Goal: Transaction & Acquisition: Purchase product/service

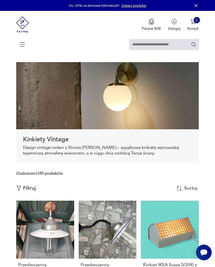
click at [23, 44] on icon at bounding box center [22, 46] width 19 height 6
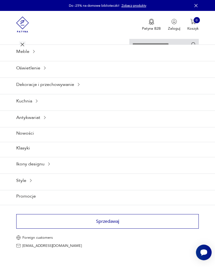
click at [27, 56] on div "Meble" at bounding box center [107, 52] width 215 height 14
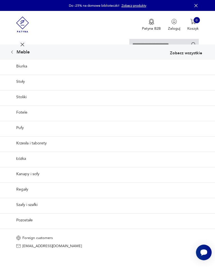
click at [28, 227] on link "Pozostałe" at bounding box center [107, 221] width 215 height 14
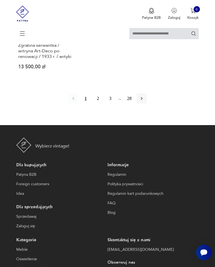
scroll to position [763, 0]
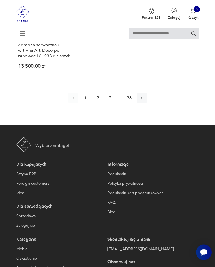
click at [94, 103] on button "2" at bounding box center [98, 98] width 10 height 10
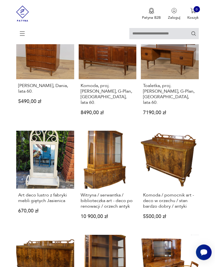
scroll to position [295, 0]
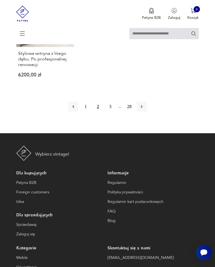
click at [109, 112] on button "3" at bounding box center [110, 107] width 10 height 10
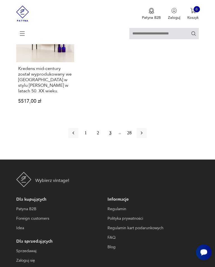
scroll to position [767, 0]
click at [145, 136] on icon "button" at bounding box center [142, 133] width 6 height 6
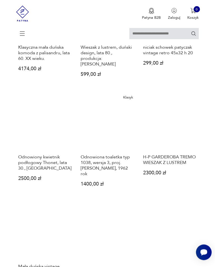
scroll to position [586, 0]
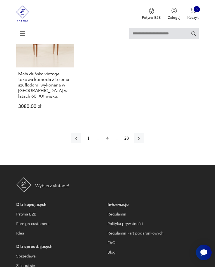
click at [142, 141] on icon "button" at bounding box center [139, 139] width 6 height 6
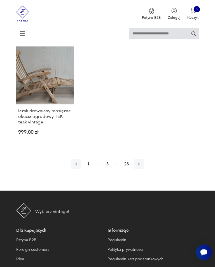
scroll to position [697, 0]
click at [141, 167] on icon "button" at bounding box center [139, 164] width 6 height 6
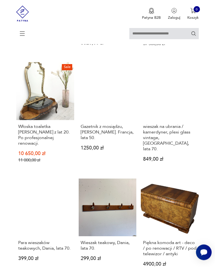
scroll to position [371, 0]
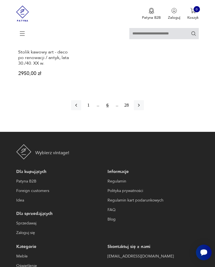
click at [142, 108] on icon "button" at bounding box center [139, 106] width 6 height 6
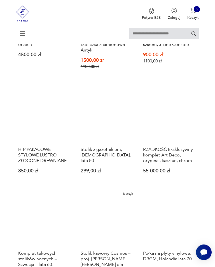
scroll to position [353, 0]
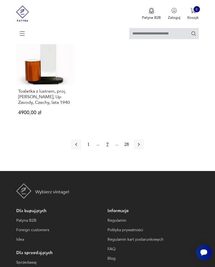
click at [142, 147] on icon "button" at bounding box center [139, 145] width 6 height 6
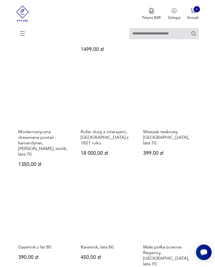
scroll to position [475, 0]
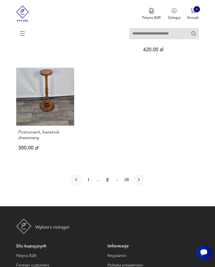
click at [142, 183] on icon "button" at bounding box center [139, 180] width 6 height 6
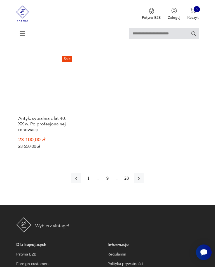
scroll to position [725, 0]
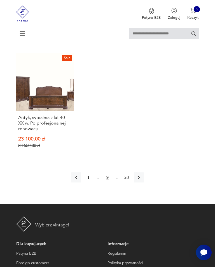
click at [142, 180] on icon "button" at bounding box center [139, 178] width 6 height 6
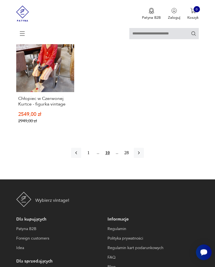
scroll to position [694, 0]
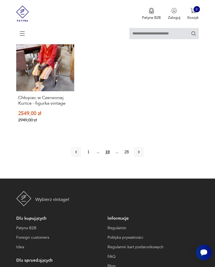
click at [141, 155] on icon "button" at bounding box center [139, 152] width 6 height 6
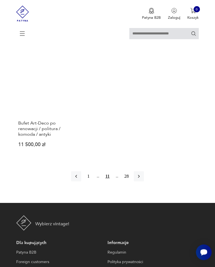
scroll to position [676, 0]
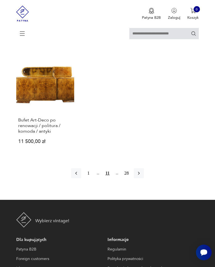
click at [142, 176] on icon "button" at bounding box center [139, 174] width 6 height 6
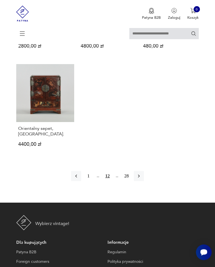
scroll to position [675, 0]
click at [140, 178] on icon "button" at bounding box center [139, 176] width 2 height 3
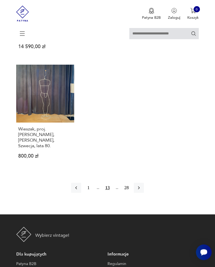
scroll to position [674, 0]
click at [140, 190] on icon "button" at bounding box center [139, 188] width 2 height 3
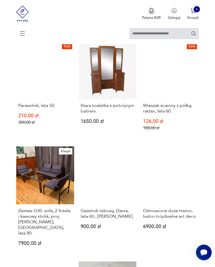
scroll to position [109, 0]
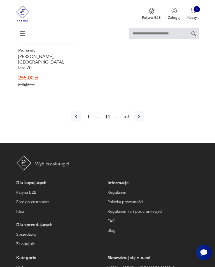
click at [141, 119] on icon "button" at bounding box center [139, 117] width 6 height 6
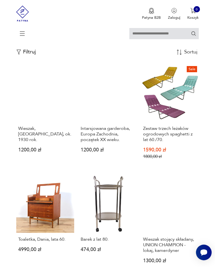
scroll to position [109, 0]
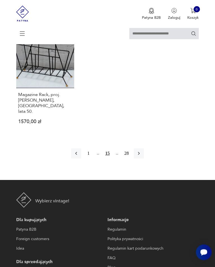
click at [142, 157] on icon "button" at bounding box center [139, 154] width 6 height 6
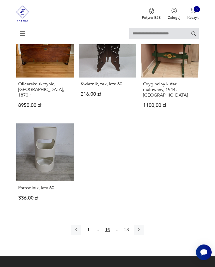
scroll to position [594, 0]
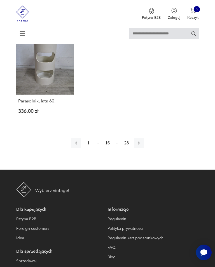
click at [142, 146] on icon "button" at bounding box center [139, 143] width 6 height 6
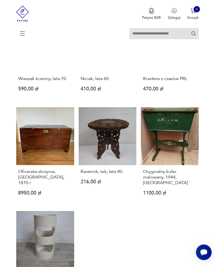
scroll to position [109, 0]
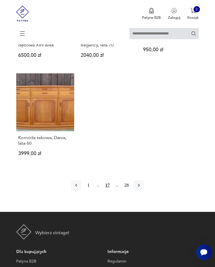
click at [142, 189] on icon "button" at bounding box center [139, 186] width 6 height 6
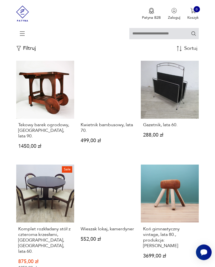
scroll to position [109, 0]
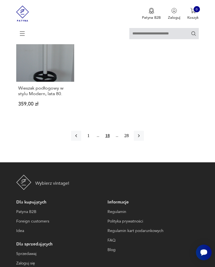
click at [142, 139] on icon "button" at bounding box center [139, 136] width 6 height 6
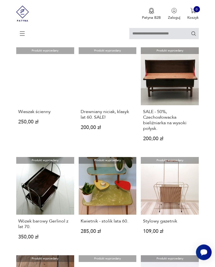
scroll to position [362, 0]
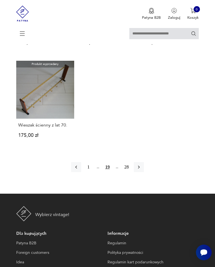
click at [144, 172] on button "button" at bounding box center [139, 167] width 10 height 10
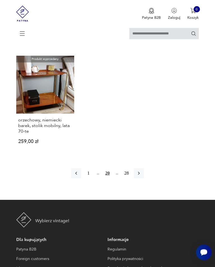
scroll to position [688, 0]
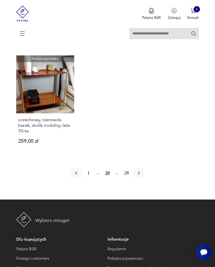
click at [142, 176] on icon "button" at bounding box center [139, 174] width 6 height 6
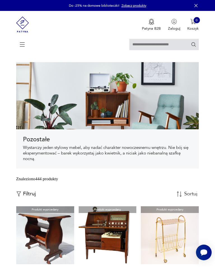
click at [21, 45] on icon at bounding box center [22, 45] width 19 height 0
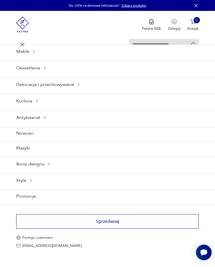
click at [35, 124] on div "Antykwariat" at bounding box center [107, 118] width 215 height 14
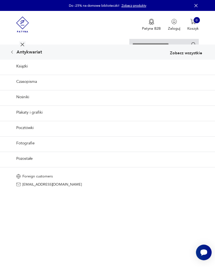
click at [13, 54] on icon at bounding box center [12, 52] width 4 height 4
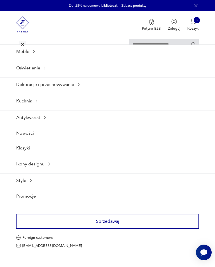
click at [37, 171] on div "Ikony designu" at bounding box center [107, 164] width 215 height 14
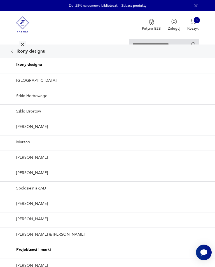
click at [11, 54] on icon at bounding box center [12, 51] width 4 height 4
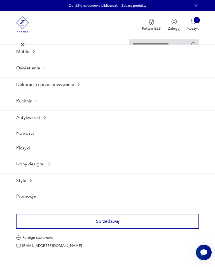
click at [29, 183] on icon at bounding box center [31, 181] width 4 height 4
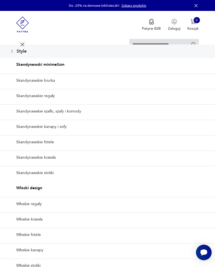
click at [13, 53] on icon at bounding box center [12, 51] width 2 height 3
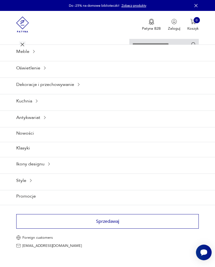
click at [27, 58] on div "Meble" at bounding box center [107, 52] width 215 height 14
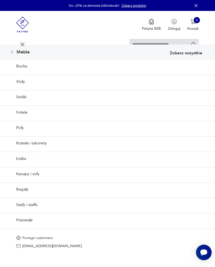
click at [23, 166] on link "Łóżka" at bounding box center [107, 159] width 215 height 14
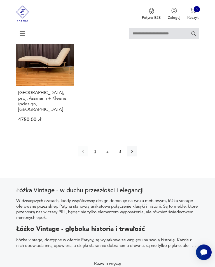
scroll to position [739, 0]
click at [135, 154] on icon "button" at bounding box center [132, 152] width 6 height 6
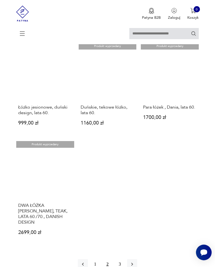
scroll to position [614, 0]
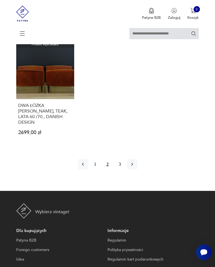
click at [133, 168] on icon "button" at bounding box center [132, 165] width 6 height 6
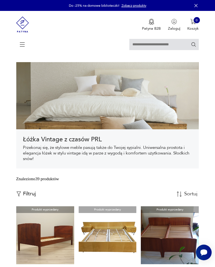
click at [18, 45] on span at bounding box center [21, 44] width 10 height 7
click at [22, 44] on icon at bounding box center [22, 46] width 19 height 6
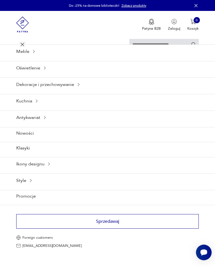
click at [27, 54] on div "Meble" at bounding box center [107, 52] width 215 height 14
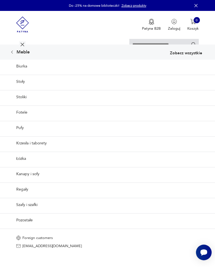
click at [18, 88] on link "Stoły" at bounding box center [107, 82] width 215 height 14
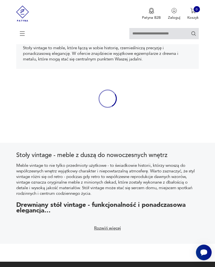
scroll to position [116, 0]
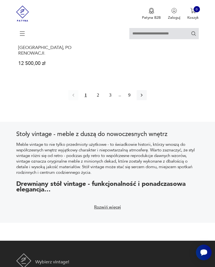
click at [143, 98] on icon "button" at bounding box center [142, 95] width 6 height 6
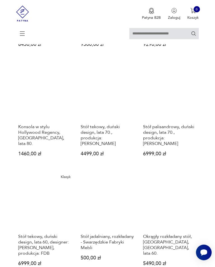
scroll to position [474, 0]
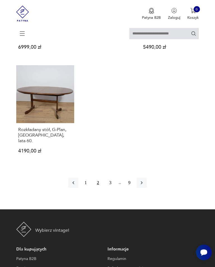
click at [145, 186] on icon "button" at bounding box center [142, 183] width 6 height 6
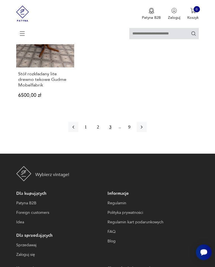
click at [145, 130] on icon "button" at bounding box center [142, 128] width 6 height 6
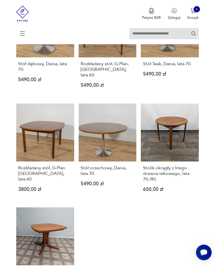
scroll to position [111, 0]
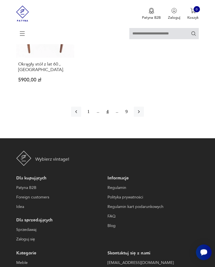
click at [140, 115] on icon "button" at bounding box center [139, 112] width 6 height 6
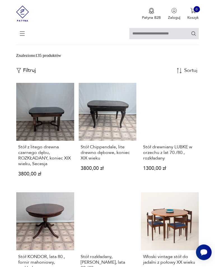
scroll to position [111, 0]
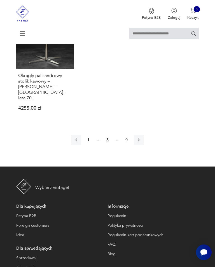
click at [142, 143] on icon "button" at bounding box center [139, 141] width 6 height 6
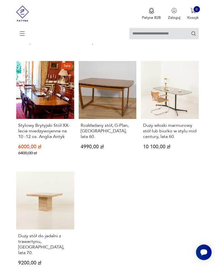
scroll to position [580, 0]
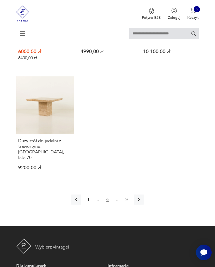
click at [142, 203] on icon "button" at bounding box center [139, 200] width 6 height 6
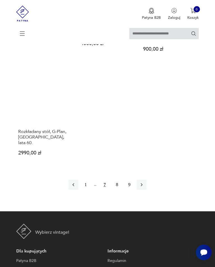
scroll to position [696, 0]
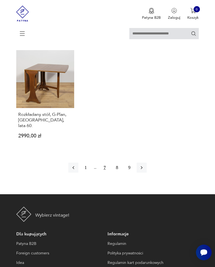
click at [143, 170] on icon "button" at bounding box center [142, 167] width 2 height 3
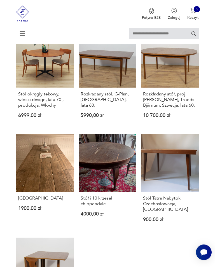
scroll to position [111, 0]
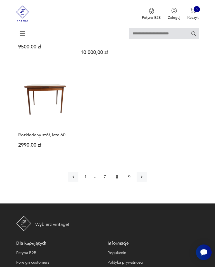
click at [145, 180] on icon "button" at bounding box center [142, 178] width 6 height 6
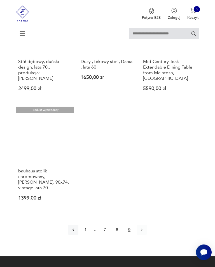
scroll to position [327, 0]
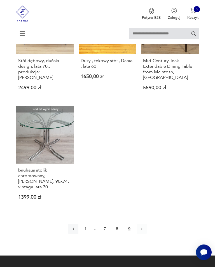
click at [2, 256] on section "Filtruj produkty Cena MIN MAX OK Promocja Datowanie OK Kraj pochodzenia Produce…" at bounding box center [107, 53] width 215 height 406
click at [22, 32] on icon at bounding box center [23, 34] width 20 height 20
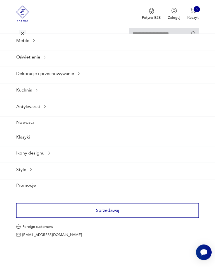
scroll to position [328, 0]
click at [26, 46] on div "Meble" at bounding box center [107, 41] width 215 height 14
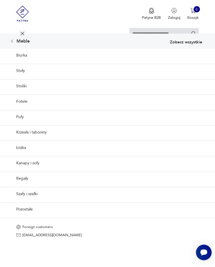
click at [25, 108] on link "Fotele" at bounding box center [107, 102] width 215 height 14
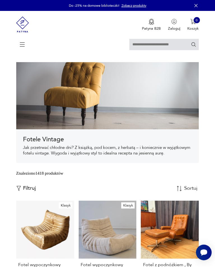
click at [24, 47] on icon at bounding box center [23, 45] width 20 height 20
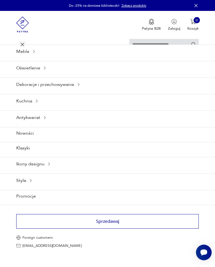
click at [25, 58] on div "Meble" at bounding box center [107, 52] width 215 height 14
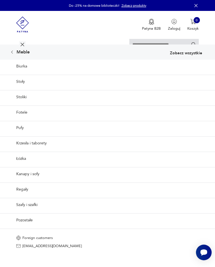
click at [39, 181] on link "Kanapy i sofy" at bounding box center [107, 174] width 215 height 14
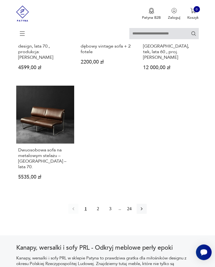
scroll to position [663, 0]
click at [145, 212] on icon "button" at bounding box center [142, 209] width 6 height 6
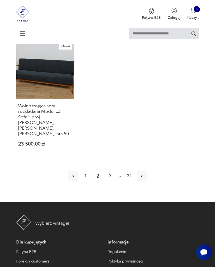
click at [145, 179] on icon "button" at bounding box center [142, 176] width 6 height 6
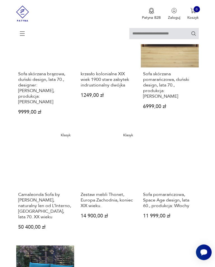
scroll to position [411, 0]
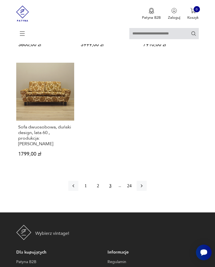
click at [145, 189] on icon "button" at bounding box center [142, 186] width 6 height 6
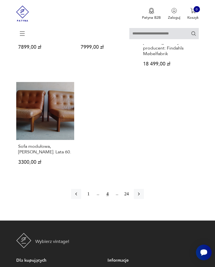
scroll to position [699, 0]
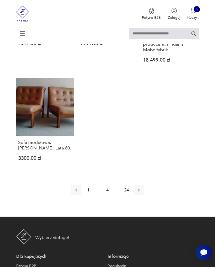
click at [142, 193] on icon "button" at bounding box center [139, 191] width 6 height 6
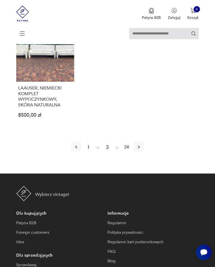
scroll to position [754, 0]
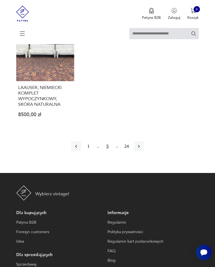
click at [141, 149] on icon "button" at bounding box center [139, 147] width 6 height 6
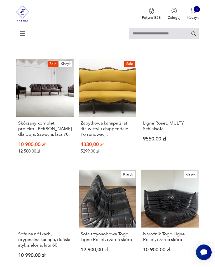
scroll to position [483, 0]
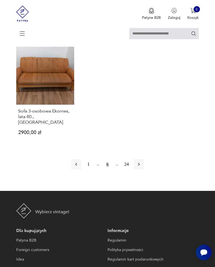
click at [142, 167] on icon "button" at bounding box center [139, 165] width 6 height 6
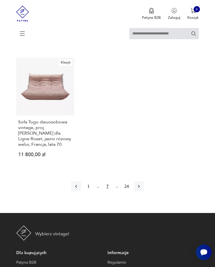
scroll to position [743, 0]
click at [142, 189] on icon "button" at bounding box center [139, 187] width 6 height 6
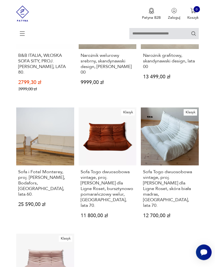
scroll to position [103, 0]
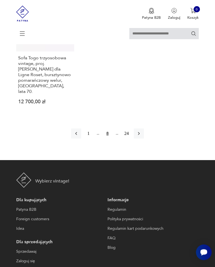
click at [141, 131] on icon "button" at bounding box center [139, 134] width 6 height 6
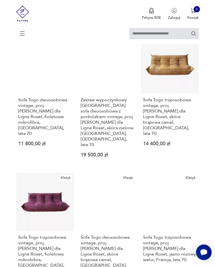
scroll to position [103, 0]
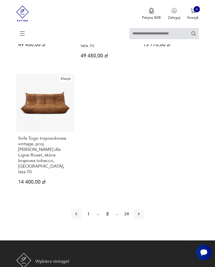
click at [142, 211] on icon "button" at bounding box center [139, 214] width 6 height 6
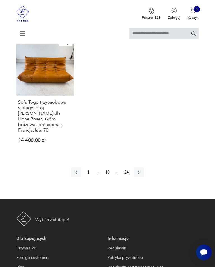
scroll to position [844, 0]
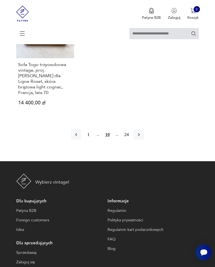
click at [142, 137] on icon "button" at bounding box center [139, 135] width 6 height 6
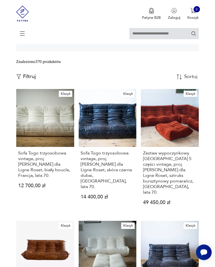
scroll to position [103, 0]
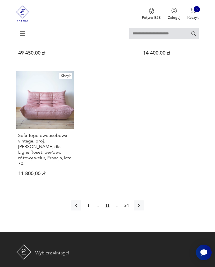
click at [142, 203] on icon "button" at bounding box center [139, 206] width 6 height 6
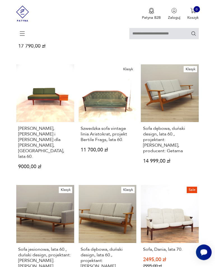
scroll to position [505, 0]
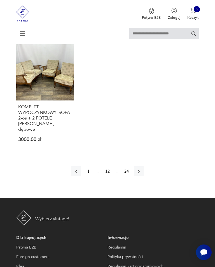
click at [142, 175] on icon "button" at bounding box center [139, 172] width 6 height 6
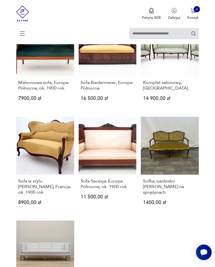
scroll to position [517, 0]
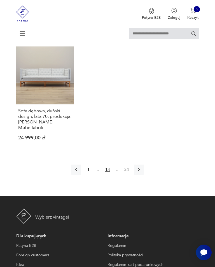
click at [142, 173] on icon "button" at bounding box center [139, 170] width 6 height 6
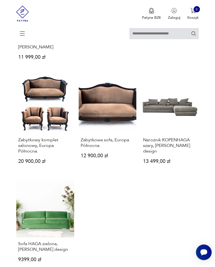
scroll to position [592, 0]
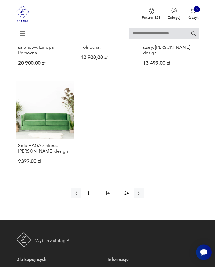
click at [142, 196] on icon "button" at bounding box center [139, 194] width 6 height 6
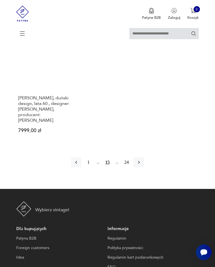
scroll to position [727, 0]
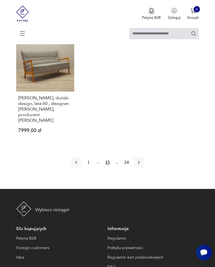
click at [141, 165] on icon "button" at bounding box center [139, 163] width 6 height 6
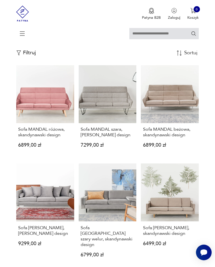
scroll to position [103, 0]
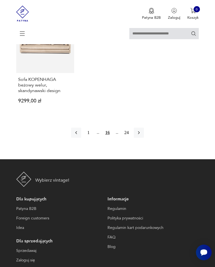
click at [142, 136] on icon "button" at bounding box center [139, 133] width 6 height 6
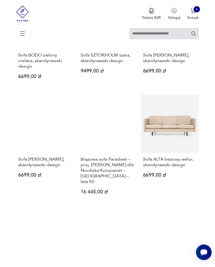
scroll to position [528, 0]
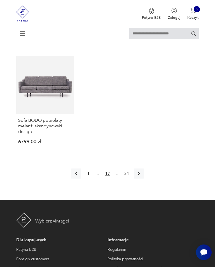
click at [142, 177] on icon "button" at bounding box center [139, 174] width 6 height 6
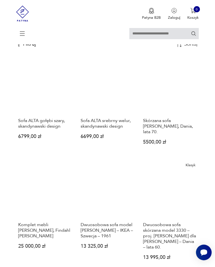
scroll to position [146, 0]
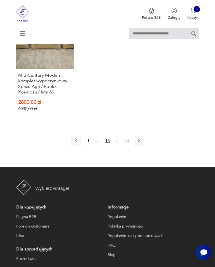
click at [142, 144] on icon "button" at bounding box center [139, 141] width 6 height 6
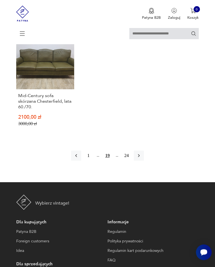
scroll to position [725, 0]
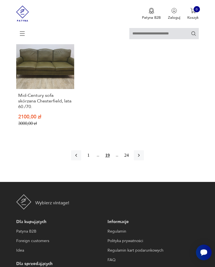
click at [40, 97] on link "Sale Mid-Century sofa skórzana Chesterfield, lata 60./70. 2100,00 zł 3000,00 zł" at bounding box center [45, 83] width 58 height 104
